Goal: Check status: Check status

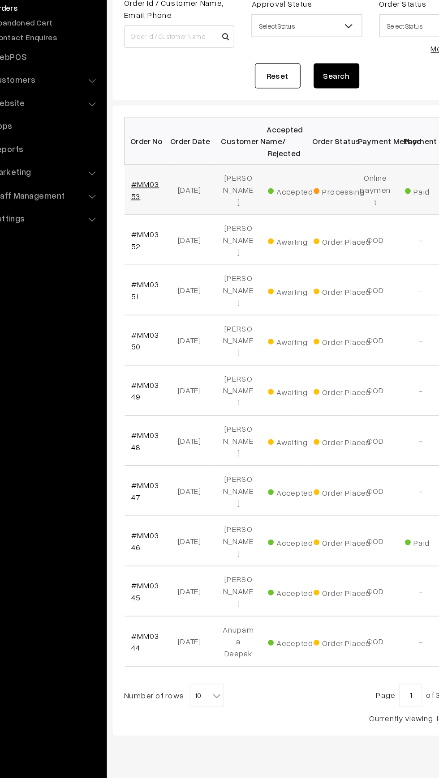
click at [151, 236] on link "#MM0353" at bounding box center [151, 242] width 22 height 17
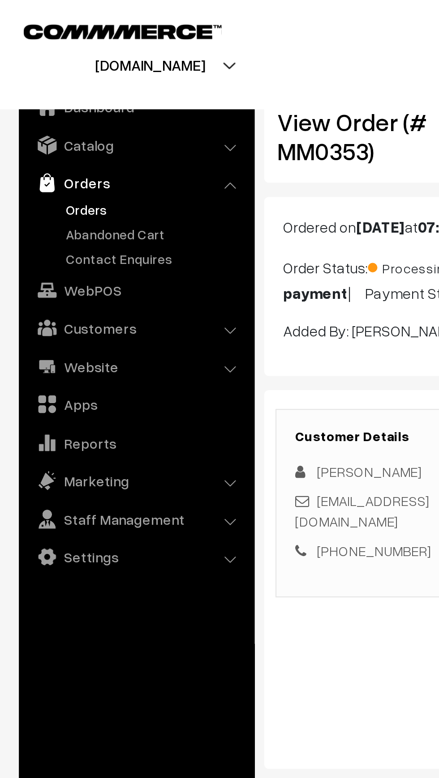
click at [34, 99] on link "Orders" at bounding box center [73, 99] width 89 height 9
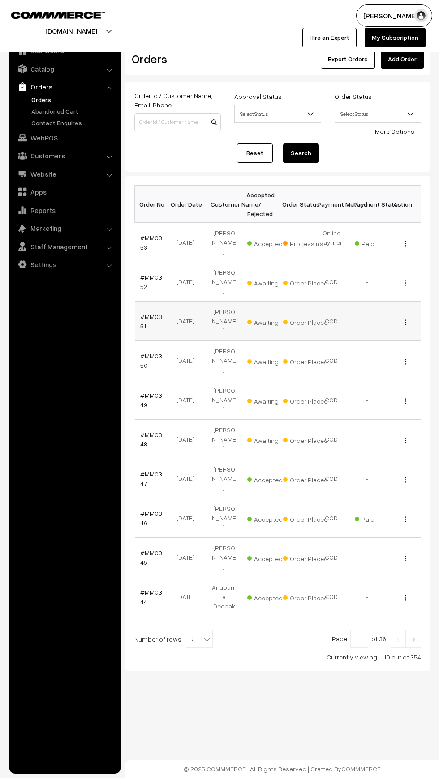
click at [136, 302] on td "#MM0351" at bounding box center [153, 321] width 36 height 39
click at [141, 273] on link "#MM0352" at bounding box center [151, 281] width 22 height 17
click at [150, 235] on link "#MM0353" at bounding box center [151, 242] width 22 height 17
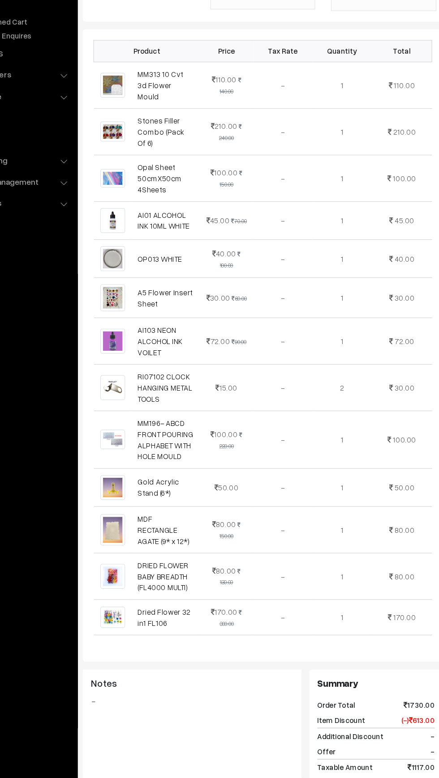
scroll to position [254, 0]
